Goal: Transaction & Acquisition: Purchase product/service

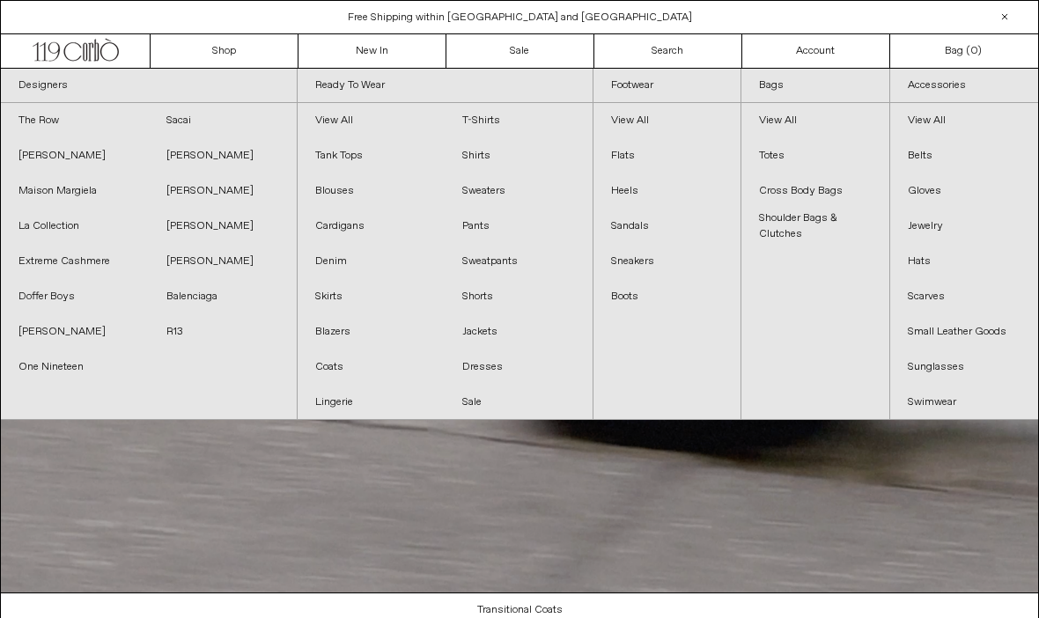
click at [53, 128] on link "The Row" at bounding box center [75, 120] width 148 height 35
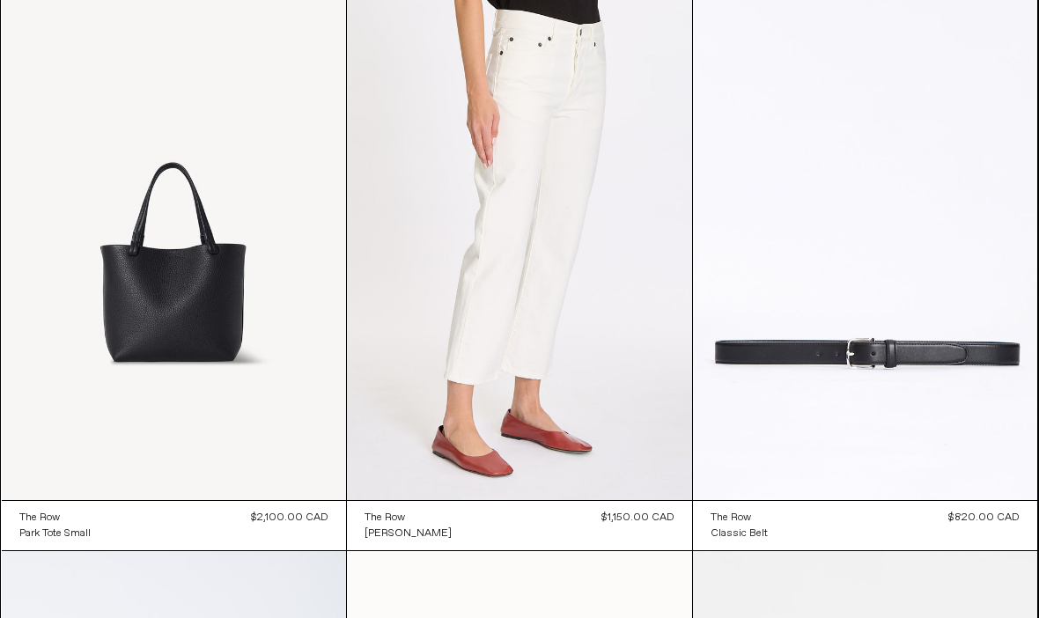
scroll to position [14347, 0]
click at [881, 376] on at bounding box center [865, 240] width 345 height 517
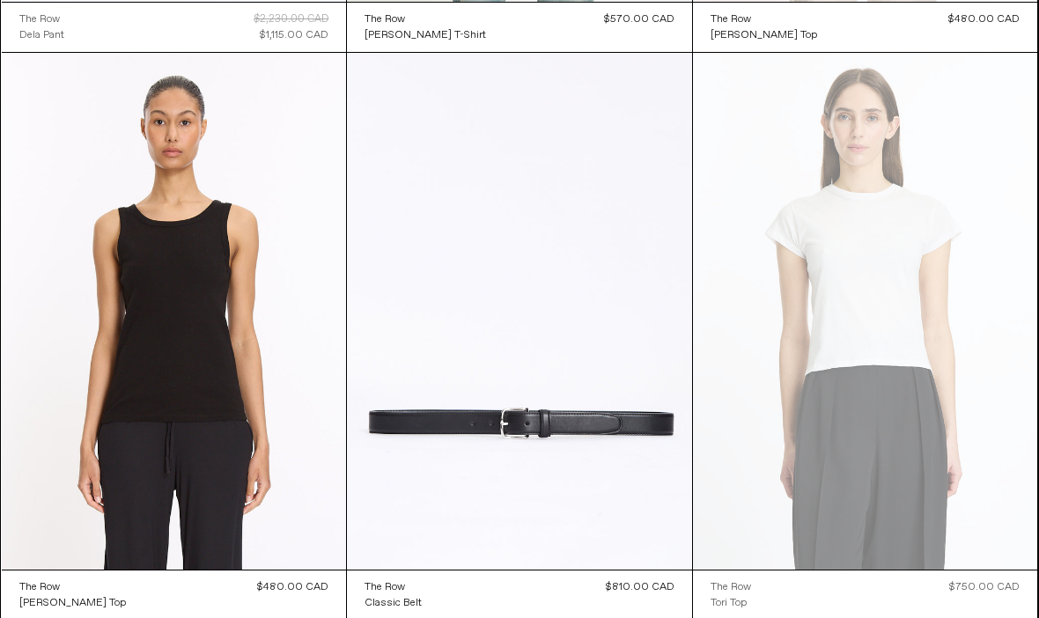
scroll to position [18262, 0]
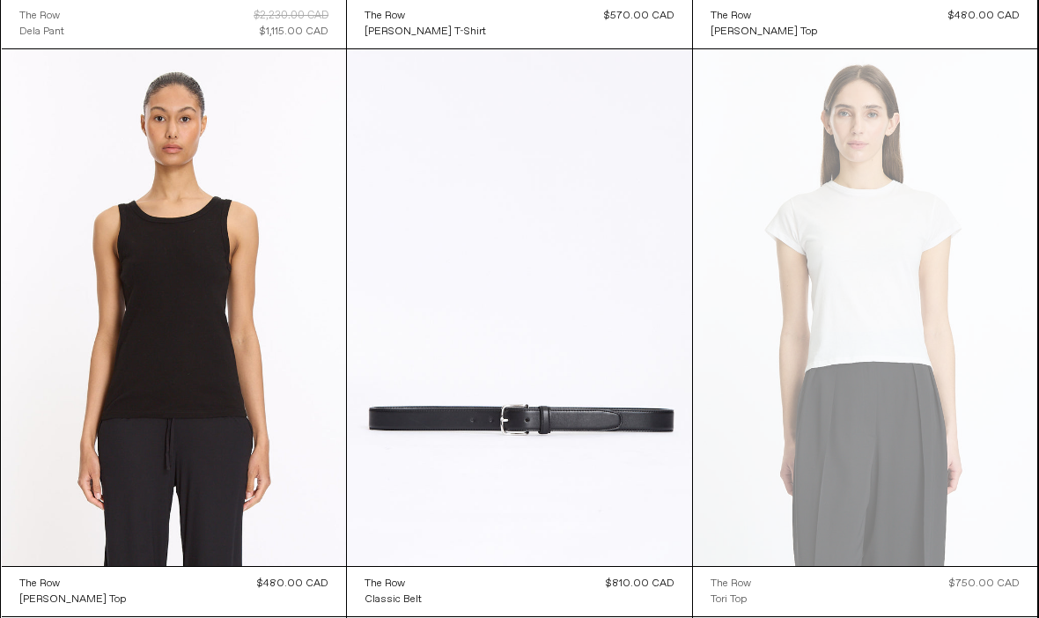
click at [570, 403] on at bounding box center [519, 308] width 345 height 518
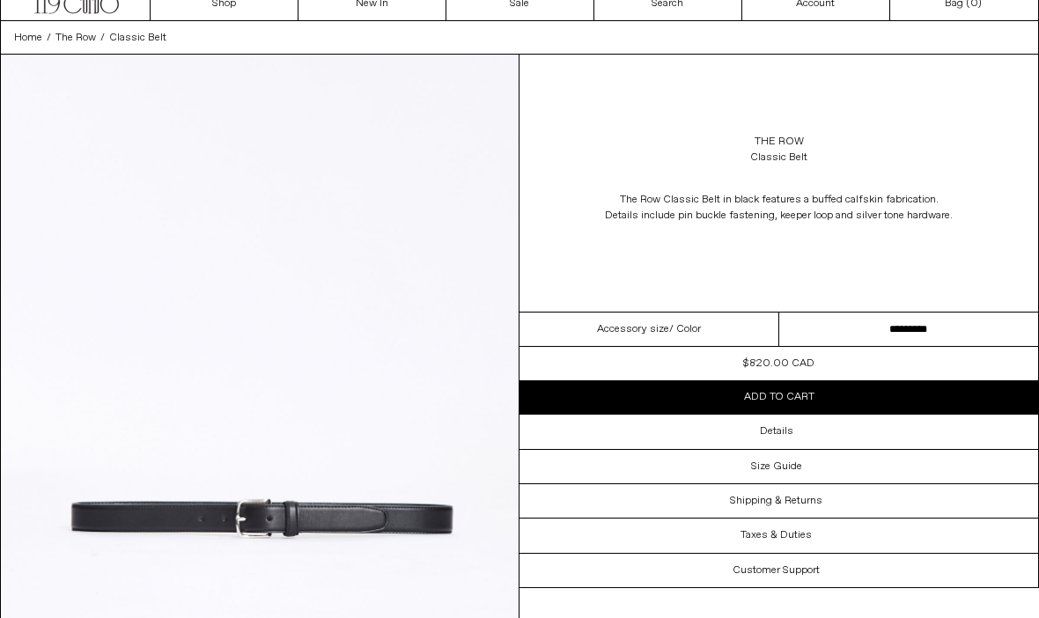
scroll to position [52, 0]
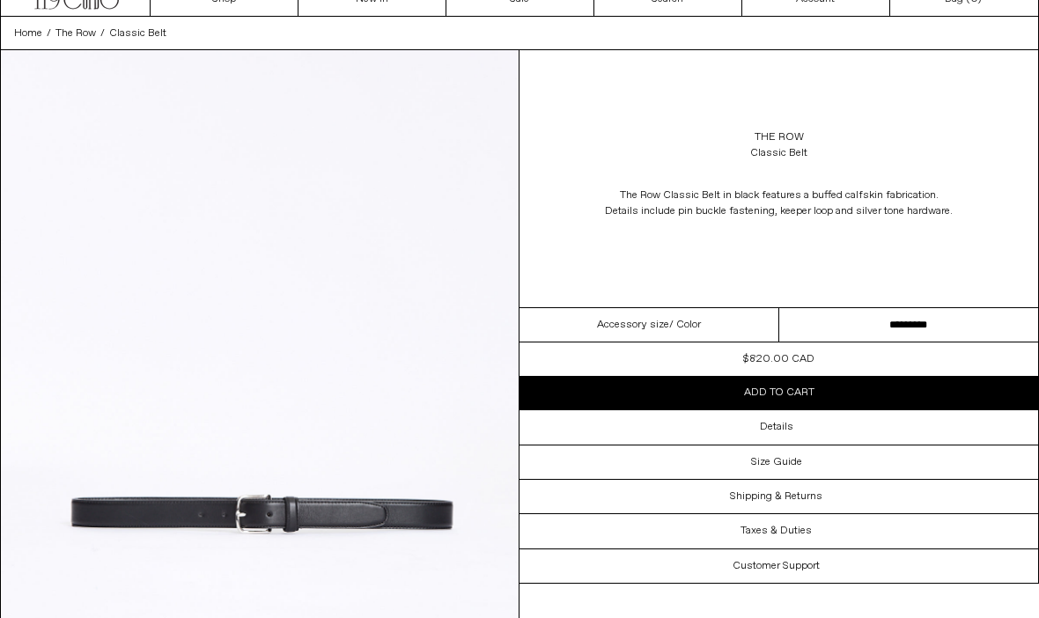
click at [805, 429] on div "Details" at bounding box center [778, 426] width 519 height 33
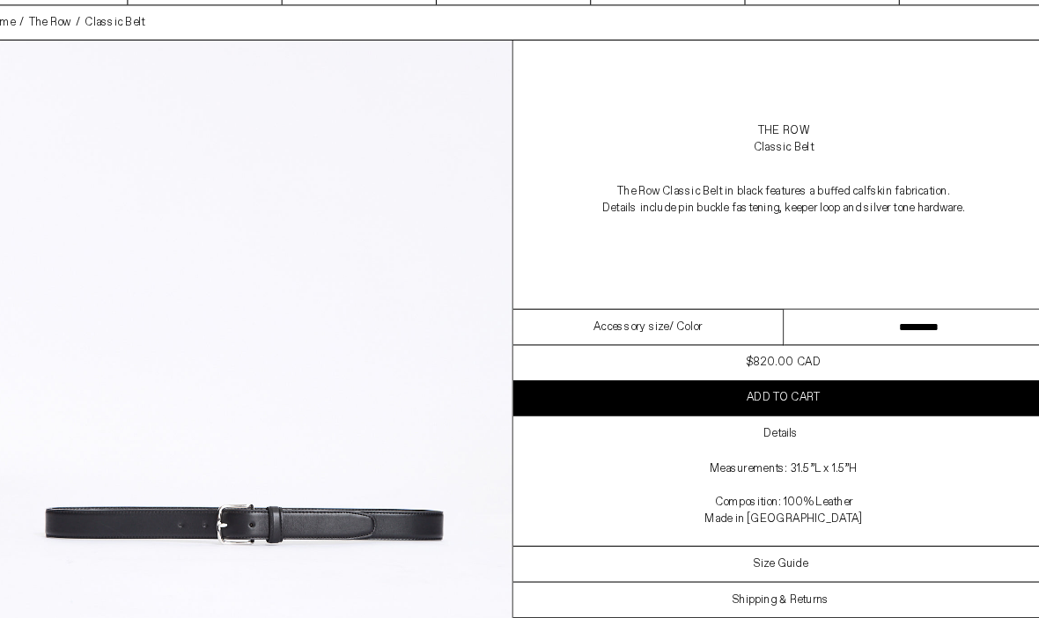
scroll to position [0, 0]
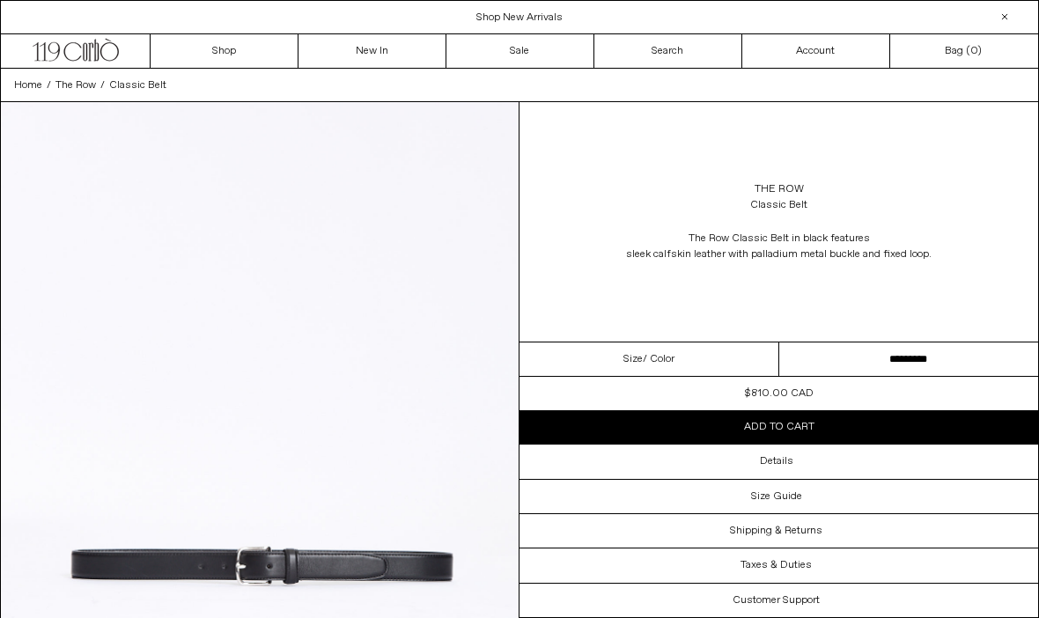
click at [798, 467] on div "Details" at bounding box center [778, 461] width 519 height 33
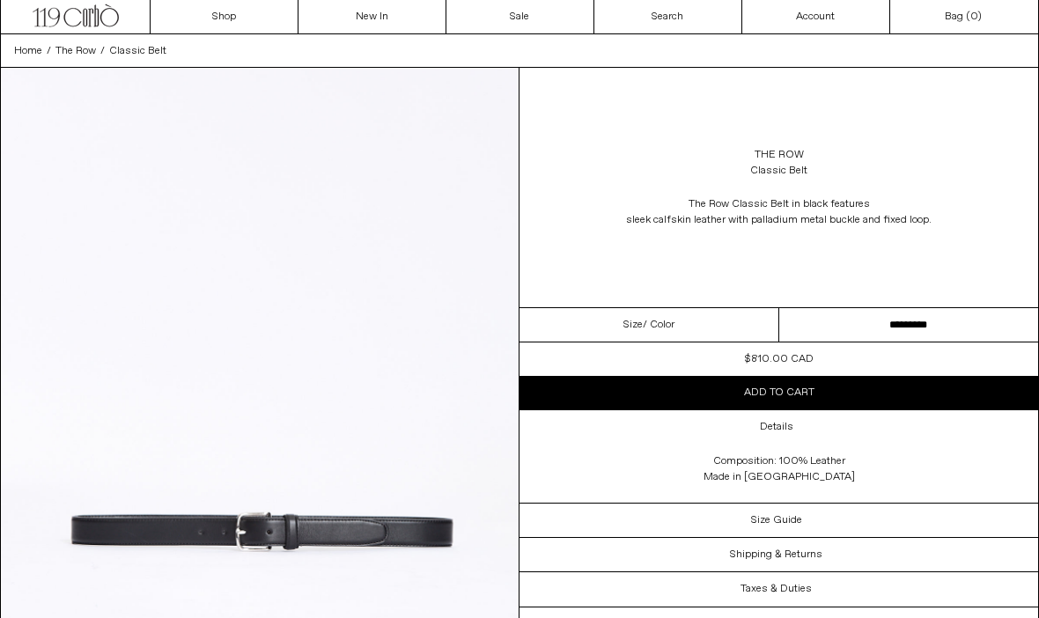
scroll to position [44, 0]
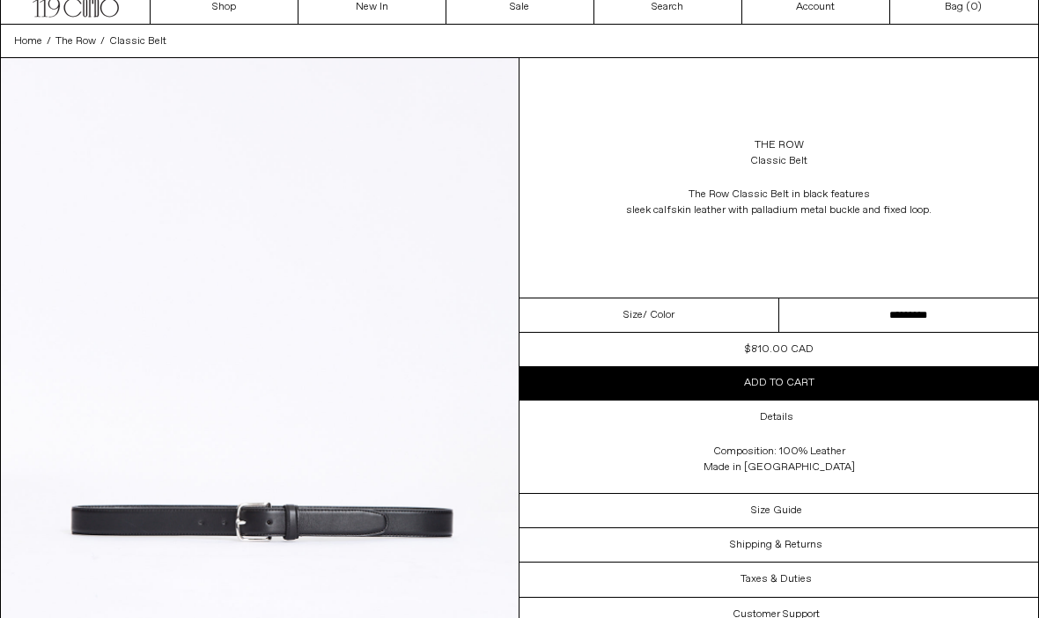
click at [829, 313] on select "**********" at bounding box center [909, 315] width 260 height 34
click at [785, 428] on div "Details" at bounding box center [778, 417] width 519 height 33
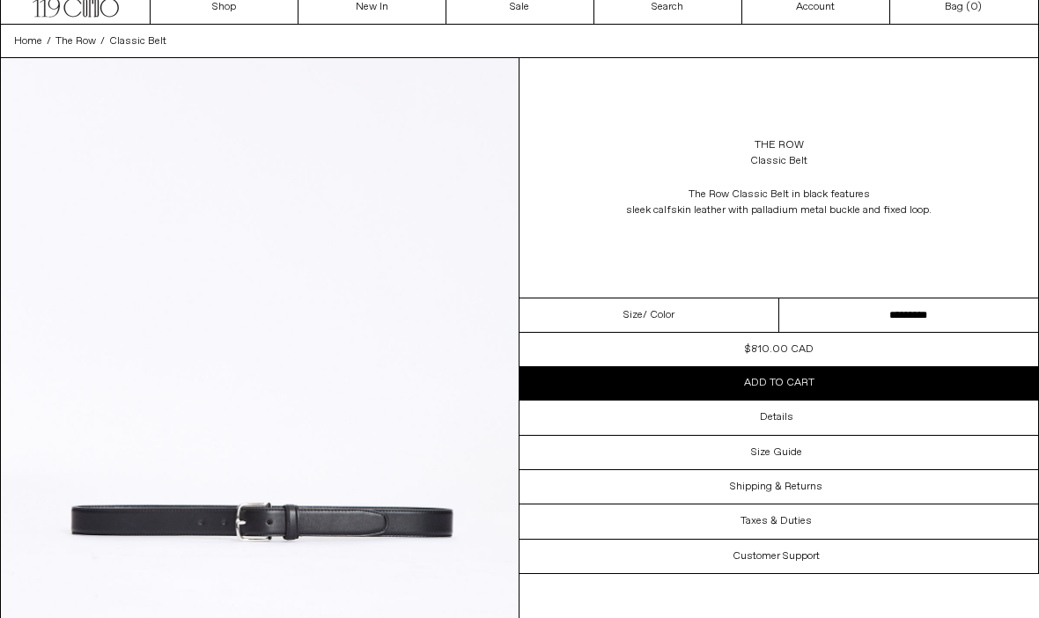
click at [801, 423] on div "Details" at bounding box center [778, 417] width 519 height 33
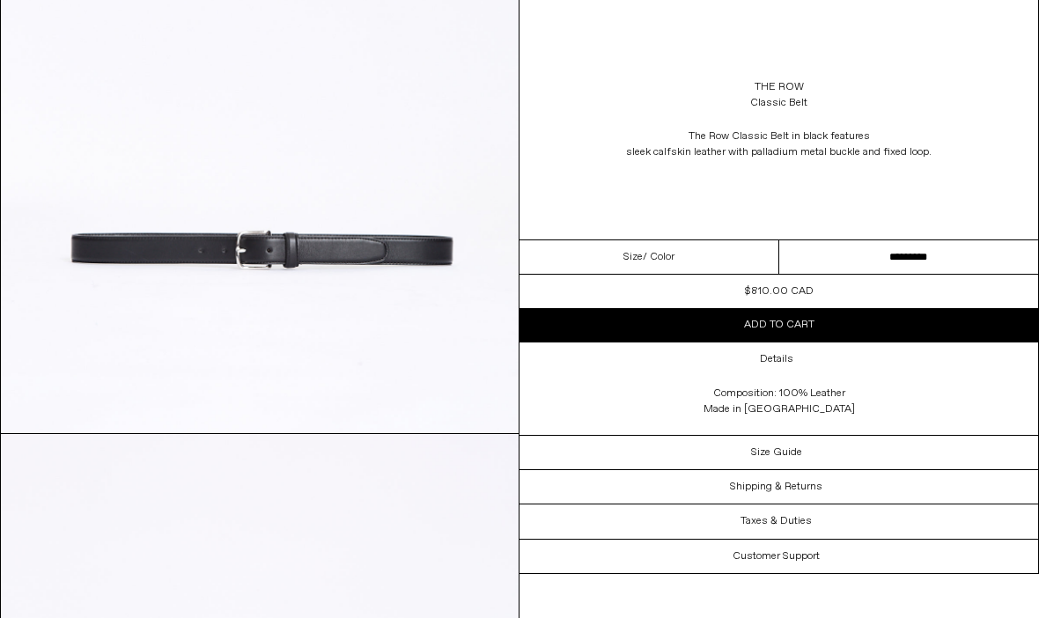
scroll to position [356, 0]
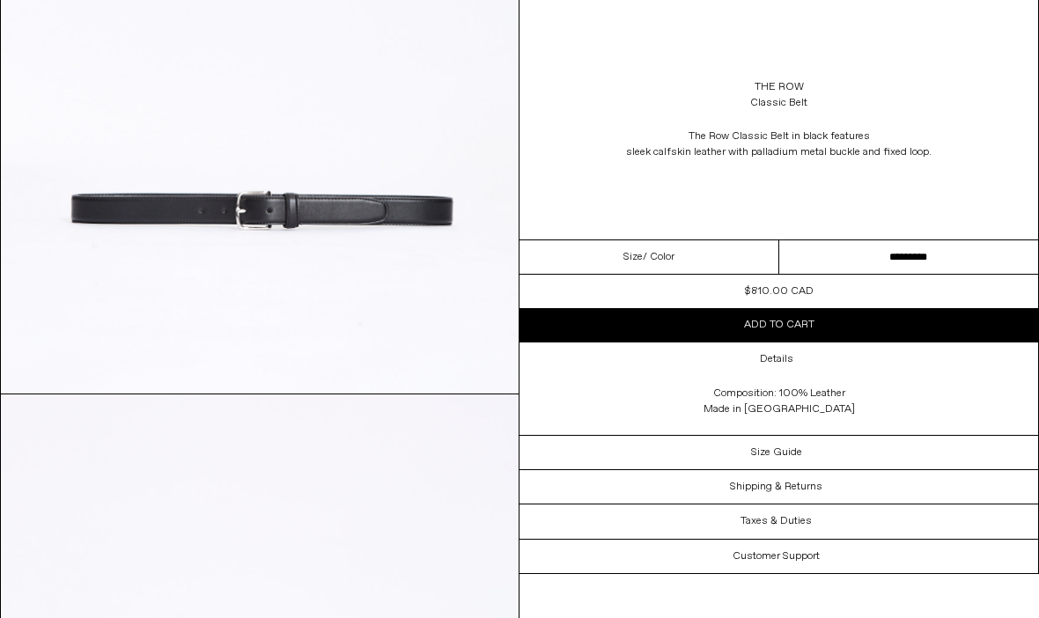
click at [793, 519] on h3 "Taxes & Duties" at bounding box center [775, 521] width 71 height 12
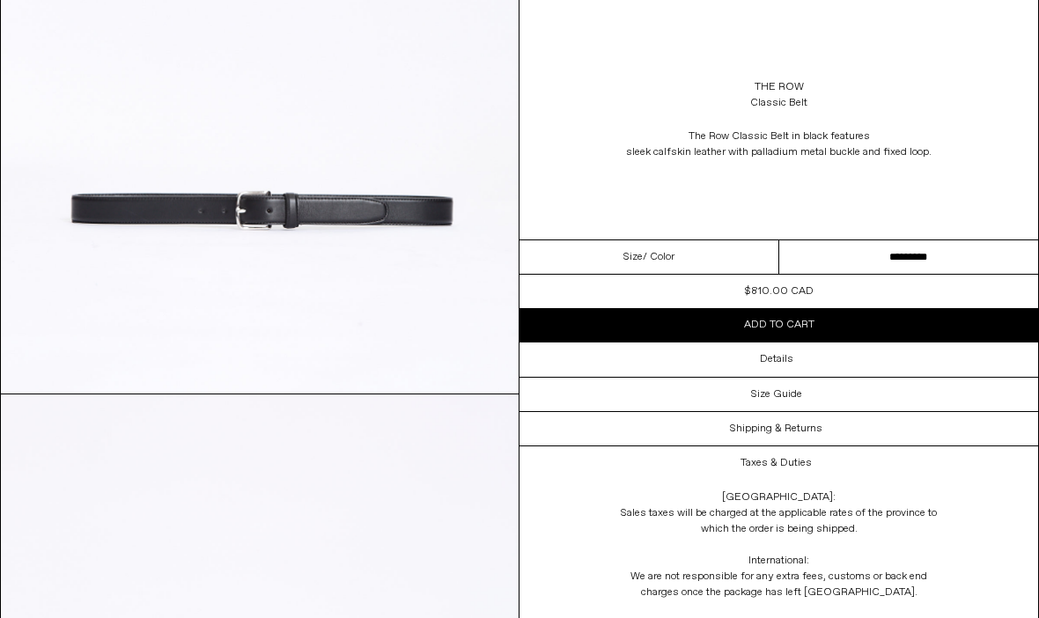
click at [829, 432] on div "Shipping & Returns" at bounding box center [778, 428] width 519 height 33
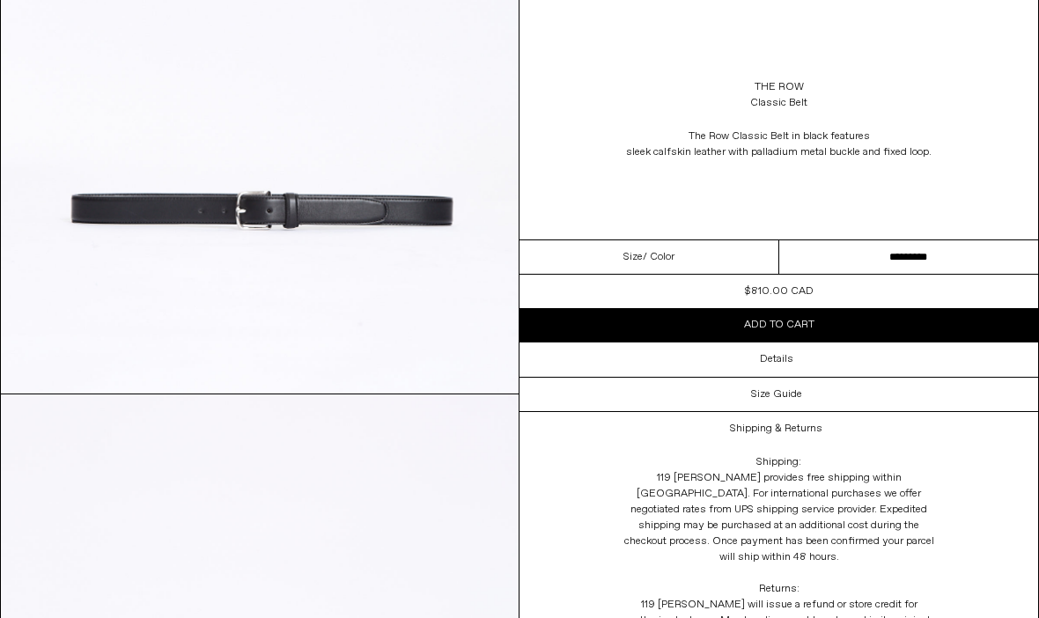
click at [679, 261] on div "Size / Color" at bounding box center [649, 257] width 260 height 34
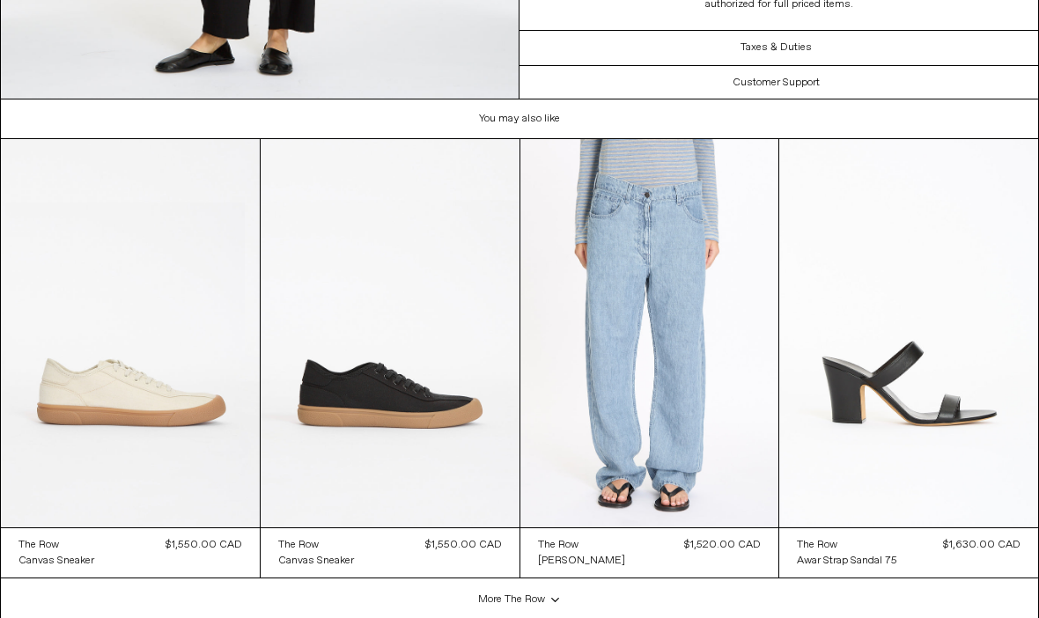
scroll to position [2607, 0]
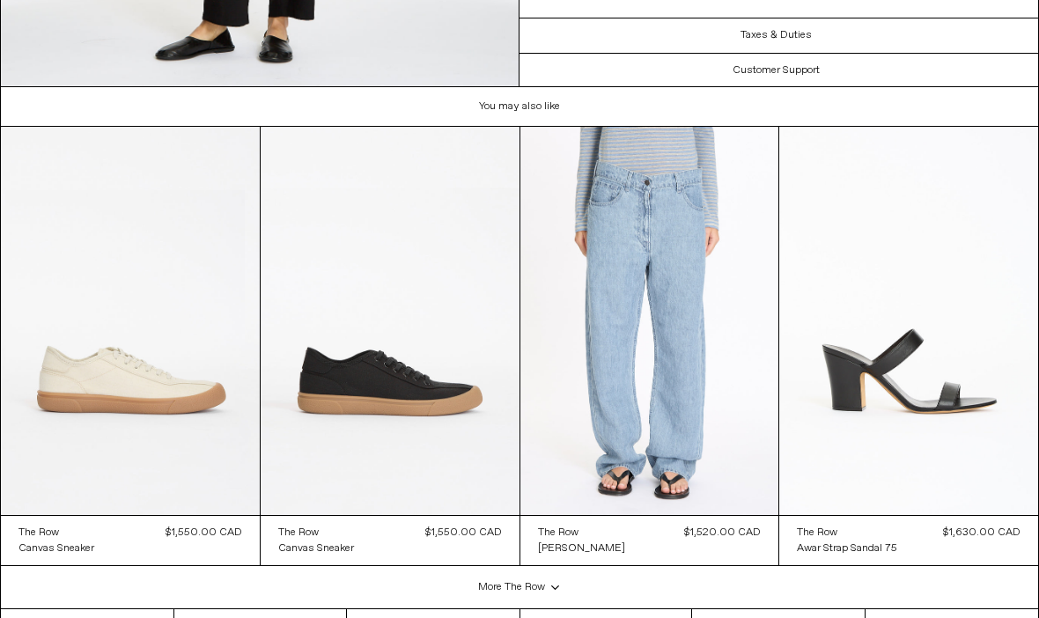
click at [794, 68] on h3 "Customer Support" at bounding box center [776, 70] width 87 height 12
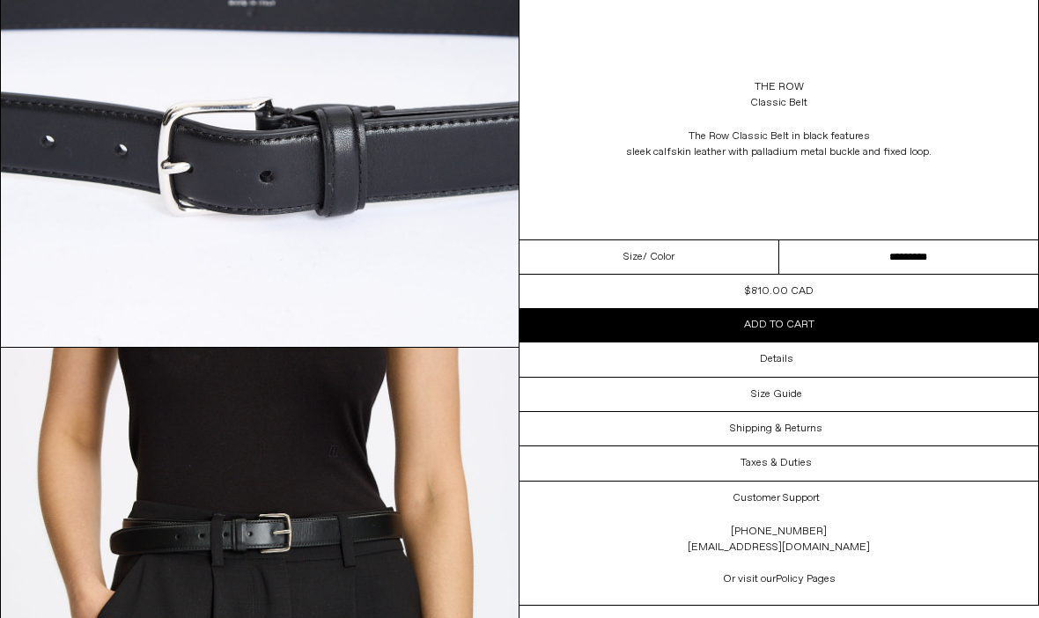
scroll to position [1050, 0]
click at [550, 610] on div "**********" at bounding box center [519, 331] width 1039 height 2626
click at [810, 399] on div "Size Guide" at bounding box center [778, 394] width 519 height 33
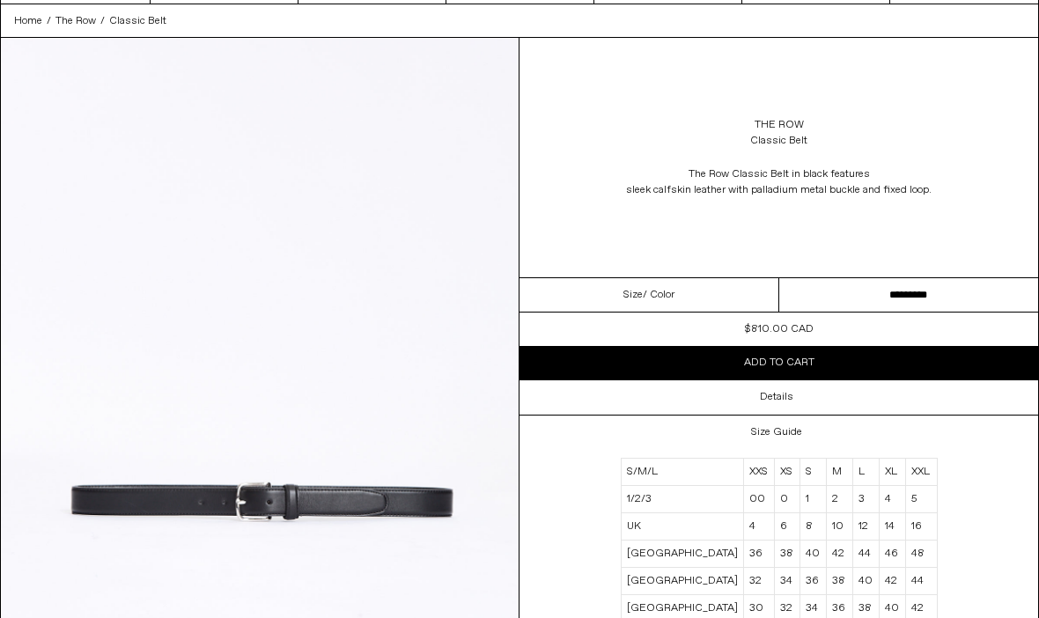
scroll to position [63, 0]
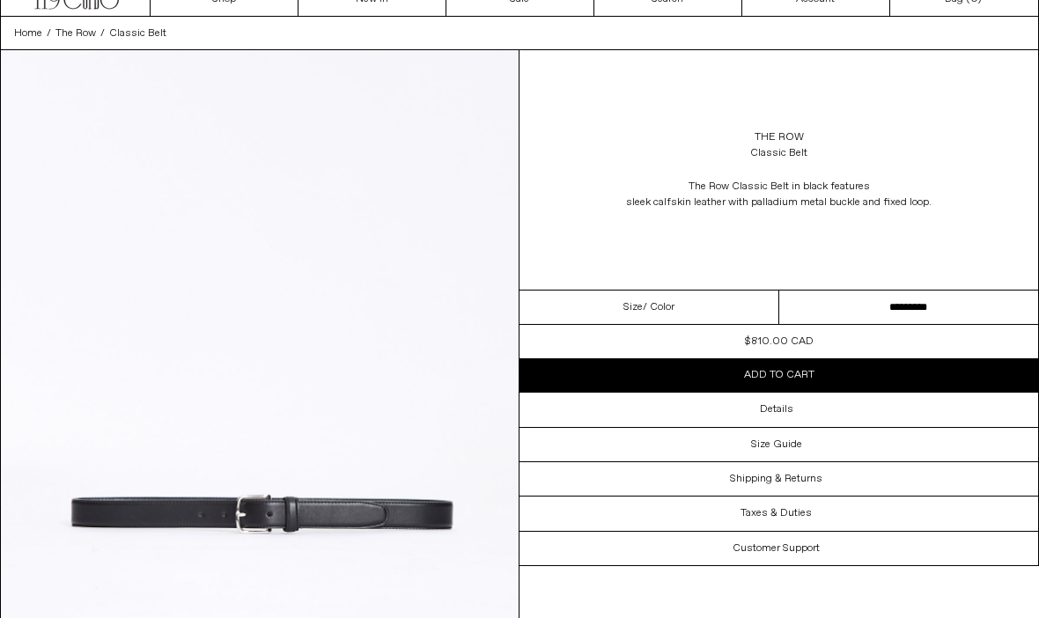
scroll to position [45, 0]
